Goal: Find contact information: Obtain details needed to contact an individual or organization

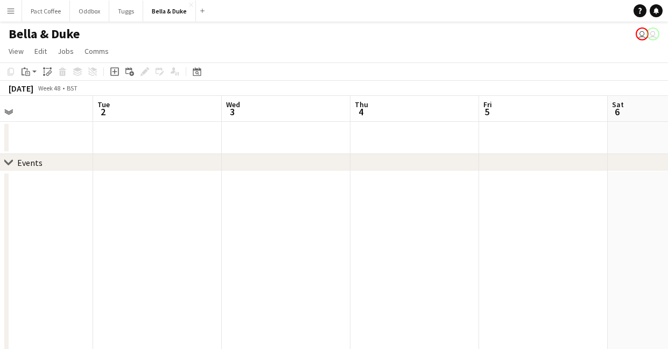
scroll to position [0, 216]
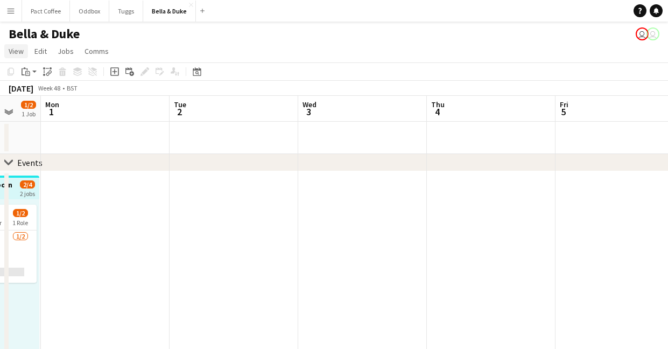
click at [13, 57] on link "View" at bounding box center [16, 51] width 24 height 14
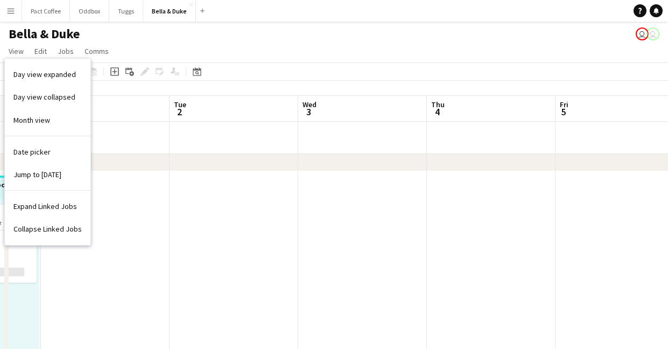
click at [52, 171] on span "Jump to [DATE]" at bounding box center [37, 175] width 48 height 10
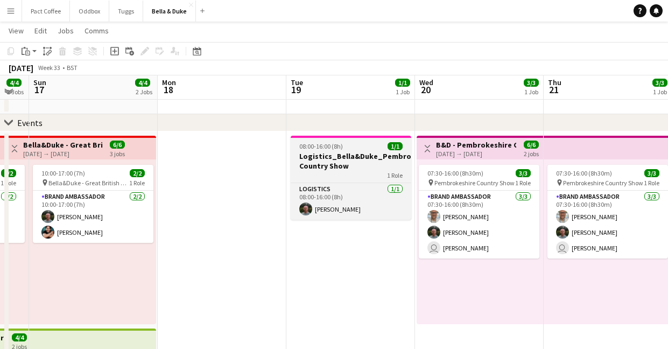
scroll to position [35, 0]
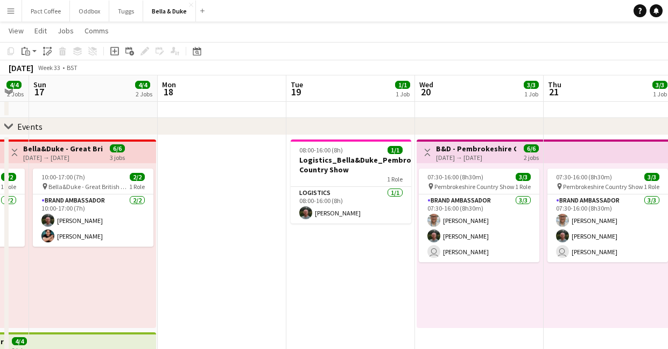
click at [11, 5] on button "Menu" at bounding box center [11, 11] width 22 height 22
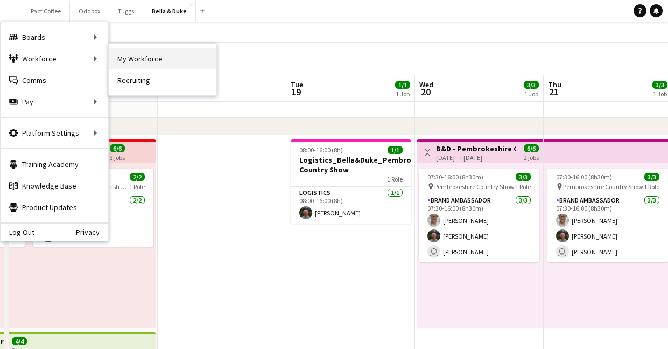
click at [117, 52] on link "My Workforce" at bounding box center [163, 59] width 108 height 22
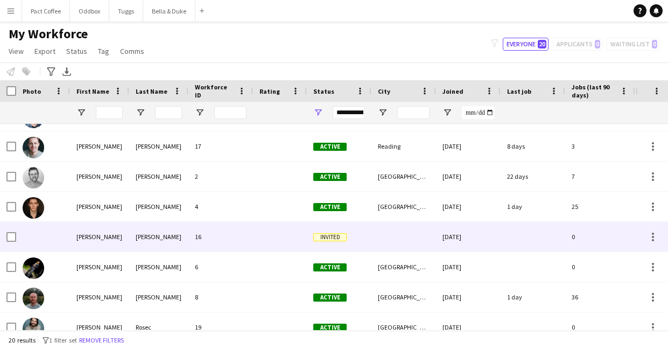
click at [75, 245] on div "[PERSON_NAME]" at bounding box center [99, 237] width 59 height 30
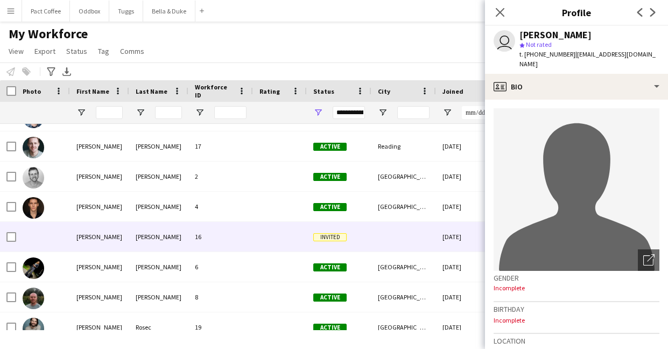
click at [610, 52] on span "| [EMAIL_ADDRESS][DOMAIN_NAME]" at bounding box center [587, 59] width 136 height 18
drag, startPoint x: 650, startPoint y: 53, endPoint x: 571, endPoint y: 54, distance: 78.6
click at [571, 54] on div "user [PERSON_NAME] star Not rated t. [PHONE_NUMBER] | [EMAIL_ADDRESS][DOMAIN_NA…" at bounding box center [576, 50] width 183 height 48
copy span "[EMAIL_ADDRESS][DOMAIN_NAME]"
